Goal: Transaction & Acquisition: Purchase product/service

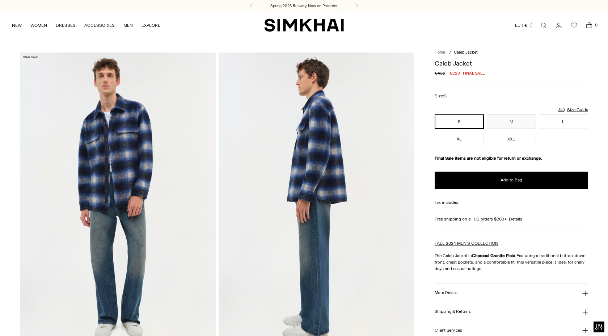
click at [297, 24] on img "SIMKHAI" at bounding box center [304, 25] width 80 height 14
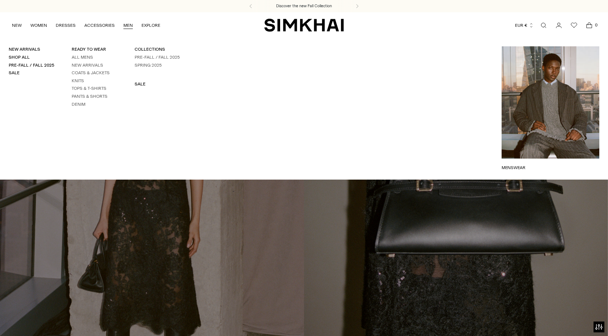
click at [125, 24] on link "MEN" at bounding box center [128, 25] width 9 height 16
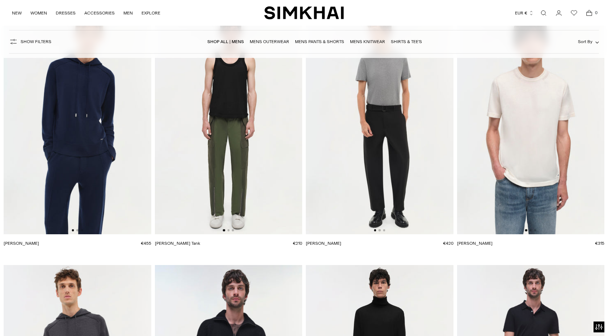
scroll to position [2277, 0]
